Goal: Navigation & Orientation: Find specific page/section

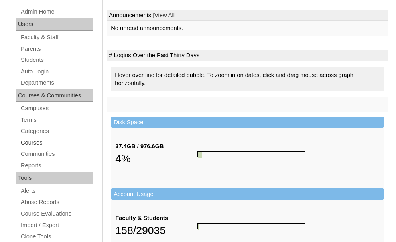
scroll to position [120, 0]
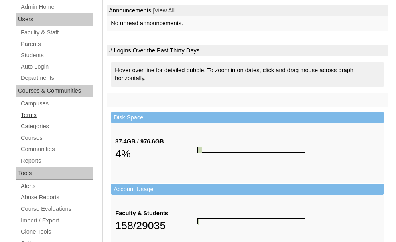
click at [29, 116] on link "Terms" at bounding box center [56, 115] width 73 height 10
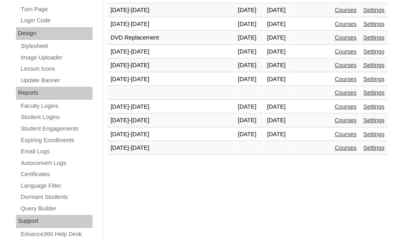
scroll to position [429, 0]
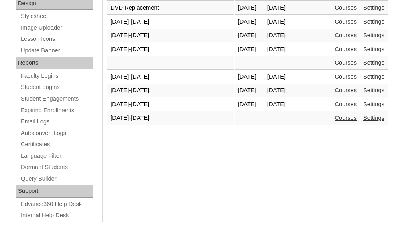
click at [344, 102] on link "Courses" at bounding box center [346, 104] width 22 height 6
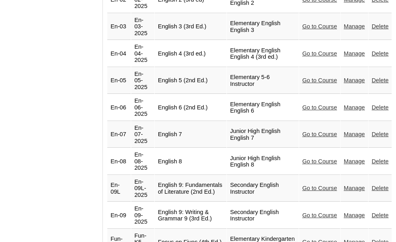
scroll to position [1117, 0]
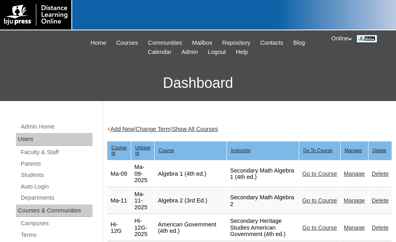
scroll to position [1117, 0]
